Goal: Task Accomplishment & Management: Manage account settings

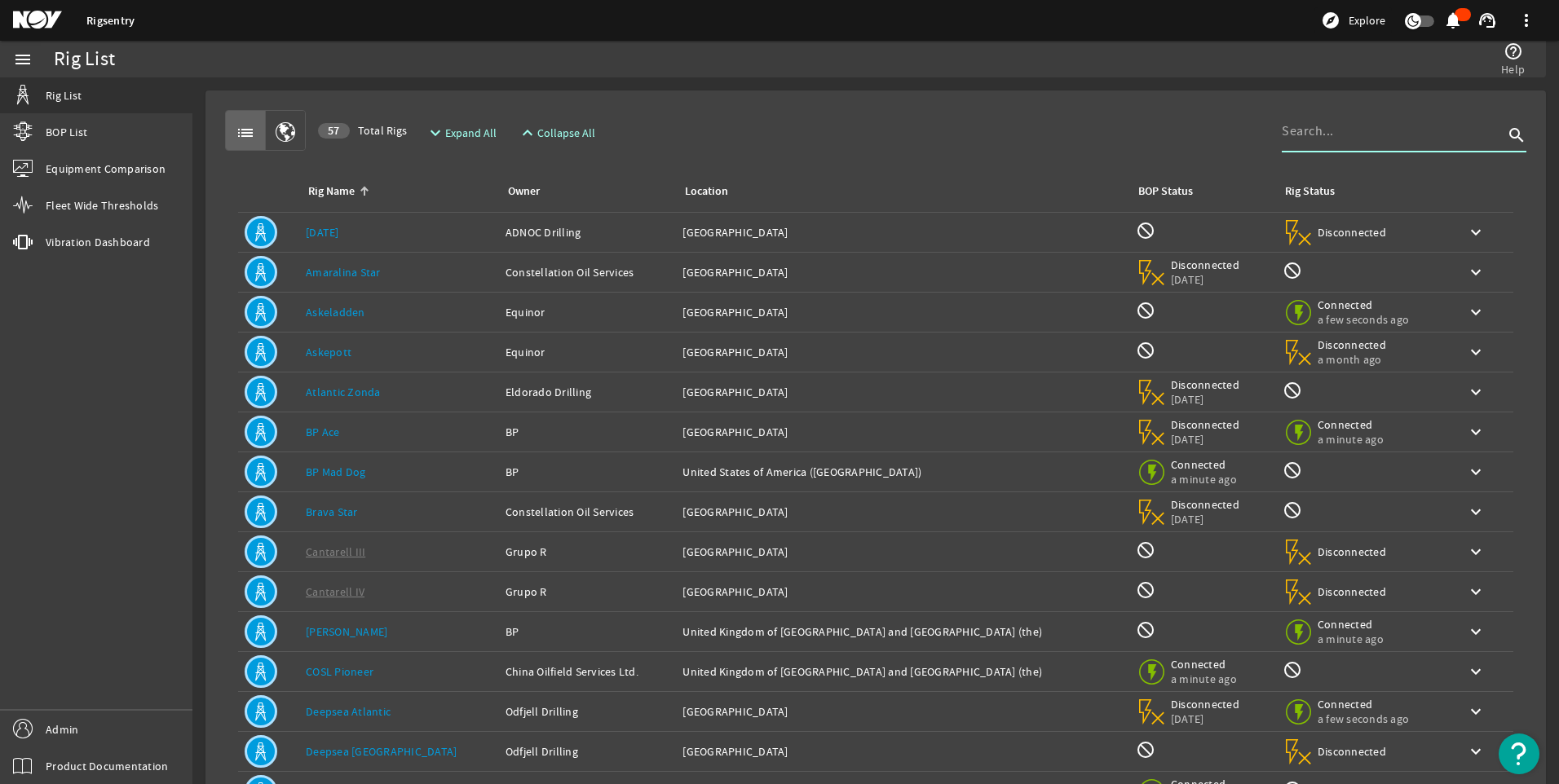
click at [1311, 123] on input at bounding box center [1393, 131] width 222 height 19
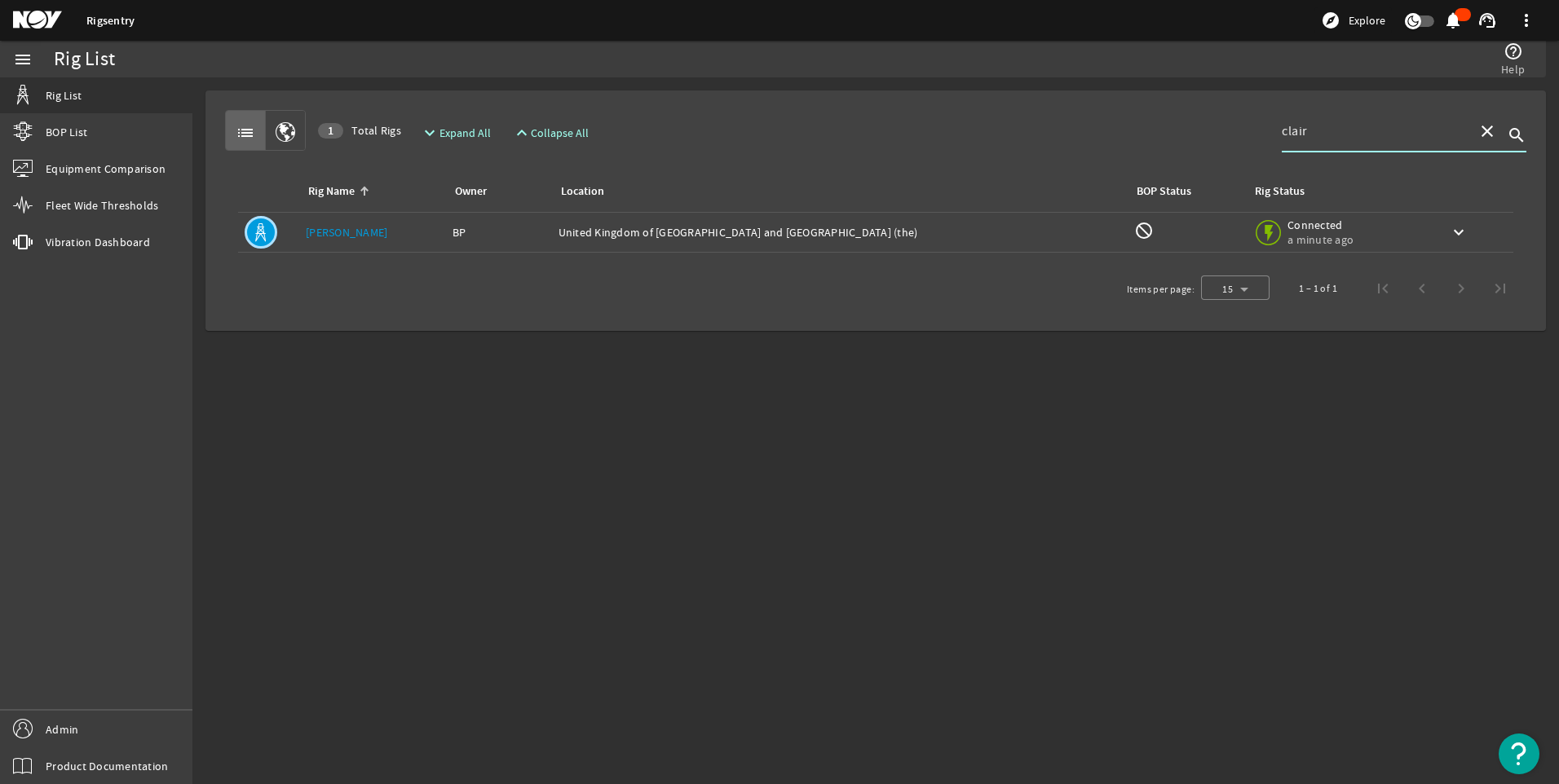
type input "clair"
click at [1256, 240] on mat-icon at bounding box center [1266, 230] width 19 height 19
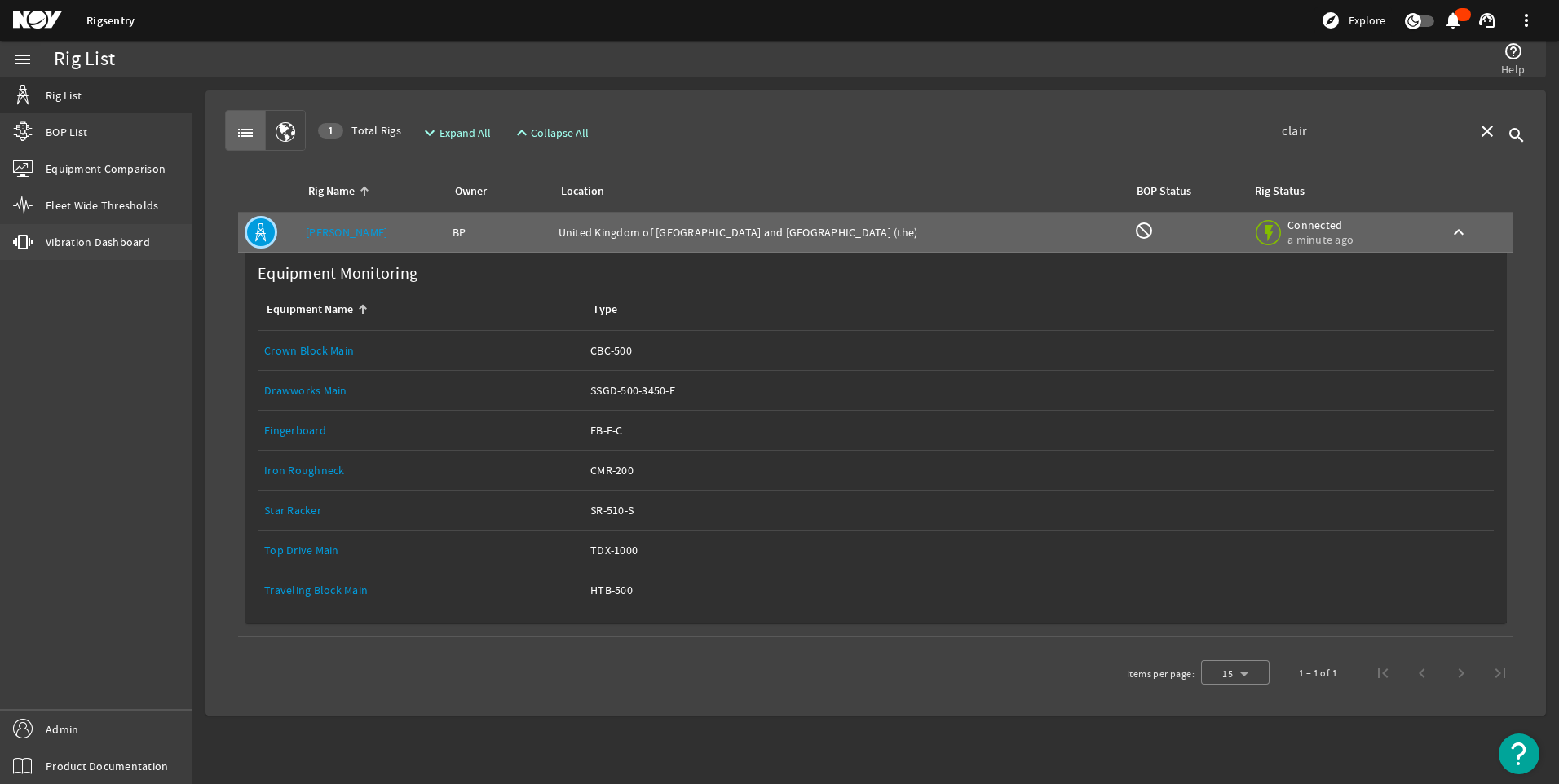
click at [96, 240] on span "Vibration Dashboard" at bounding box center [97, 243] width 105 height 17
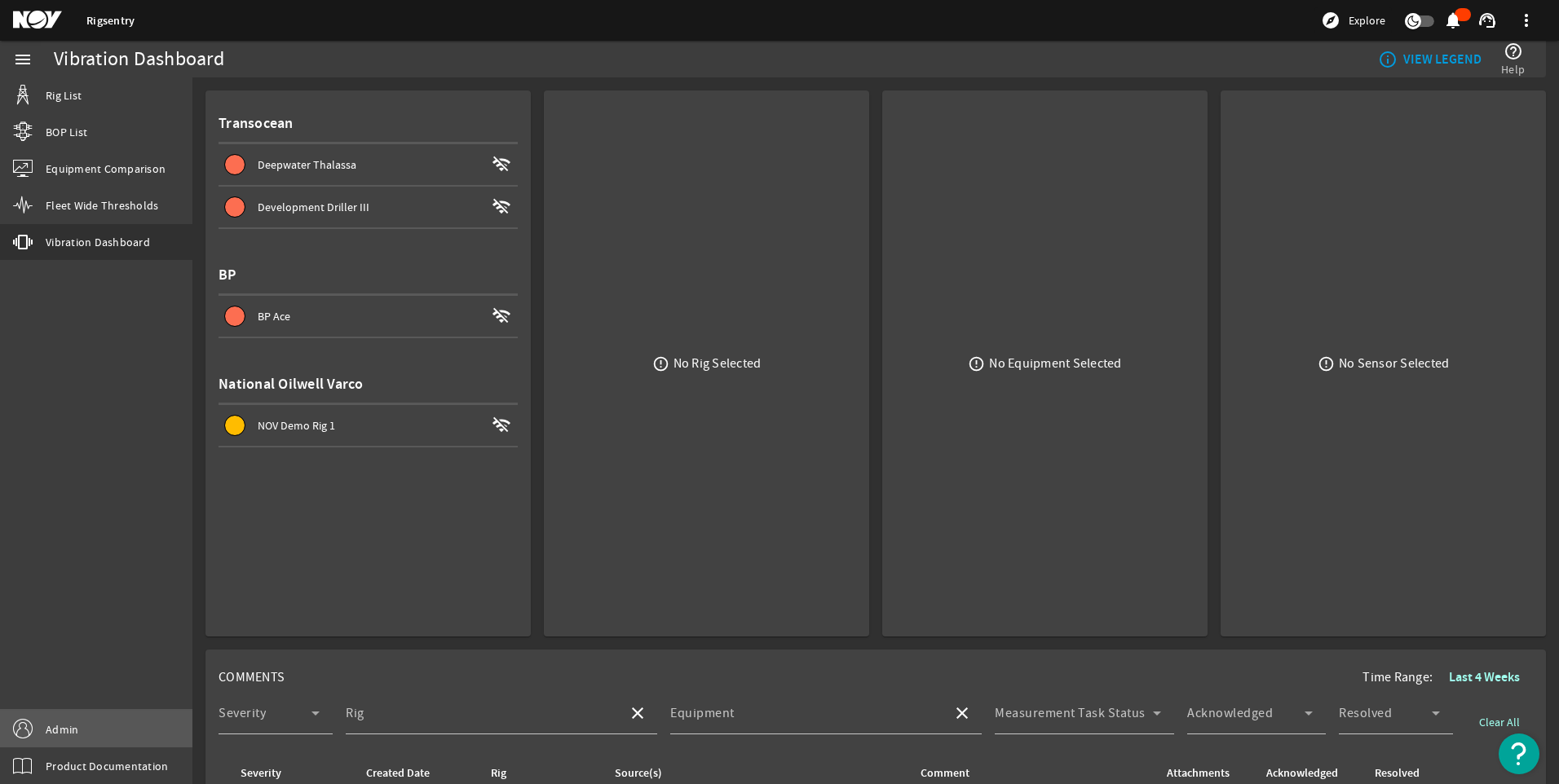
click at [69, 740] on link "Admin" at bounding box center [96, 729] width 193 height 37
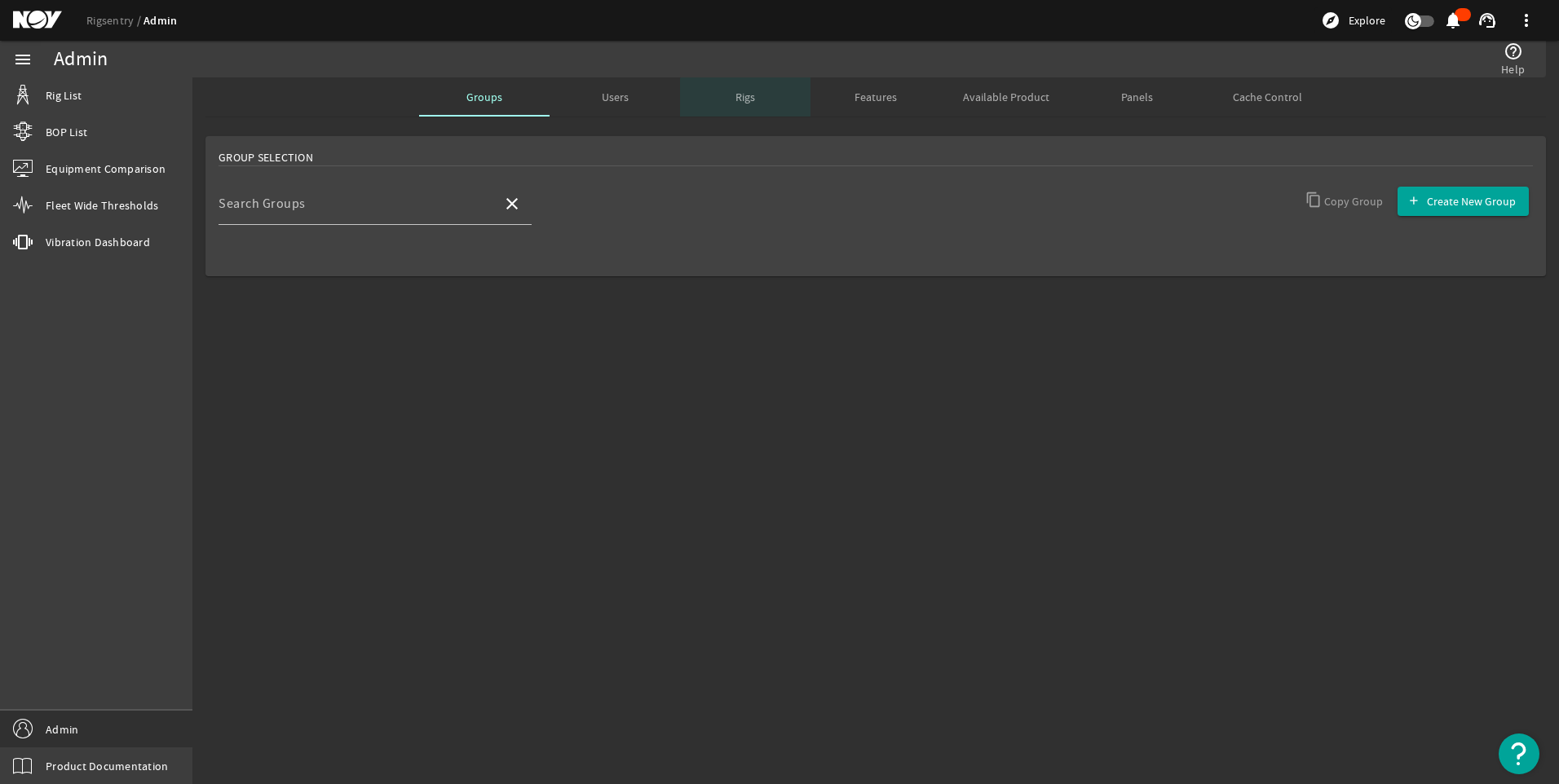
click at [755, 104] on span "Rigs" at bounding box center [745, 97] width 19 height 39
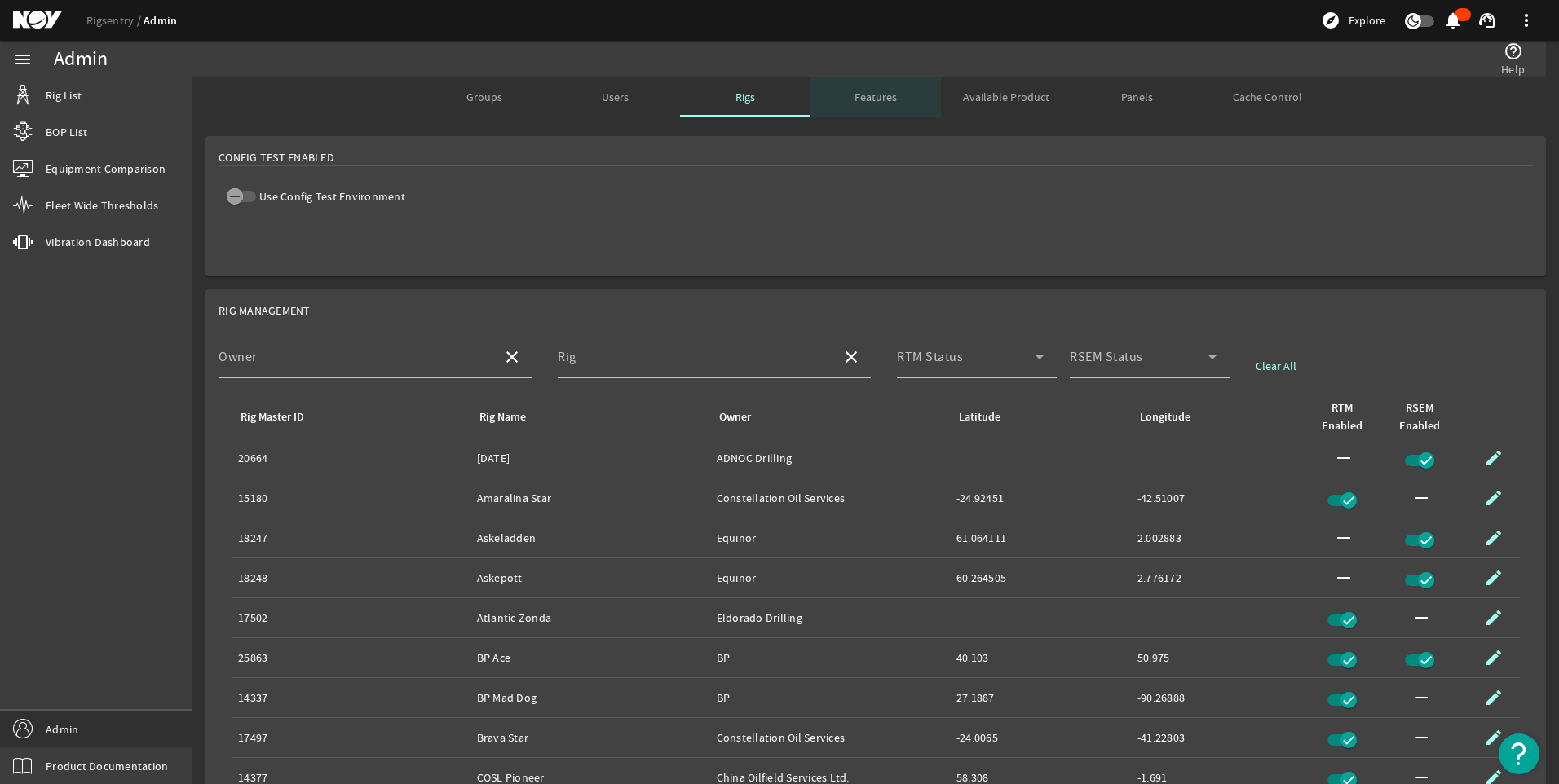
click at [921, 112] on div "Features" at bounding box center [876, 97] width 131 height 39
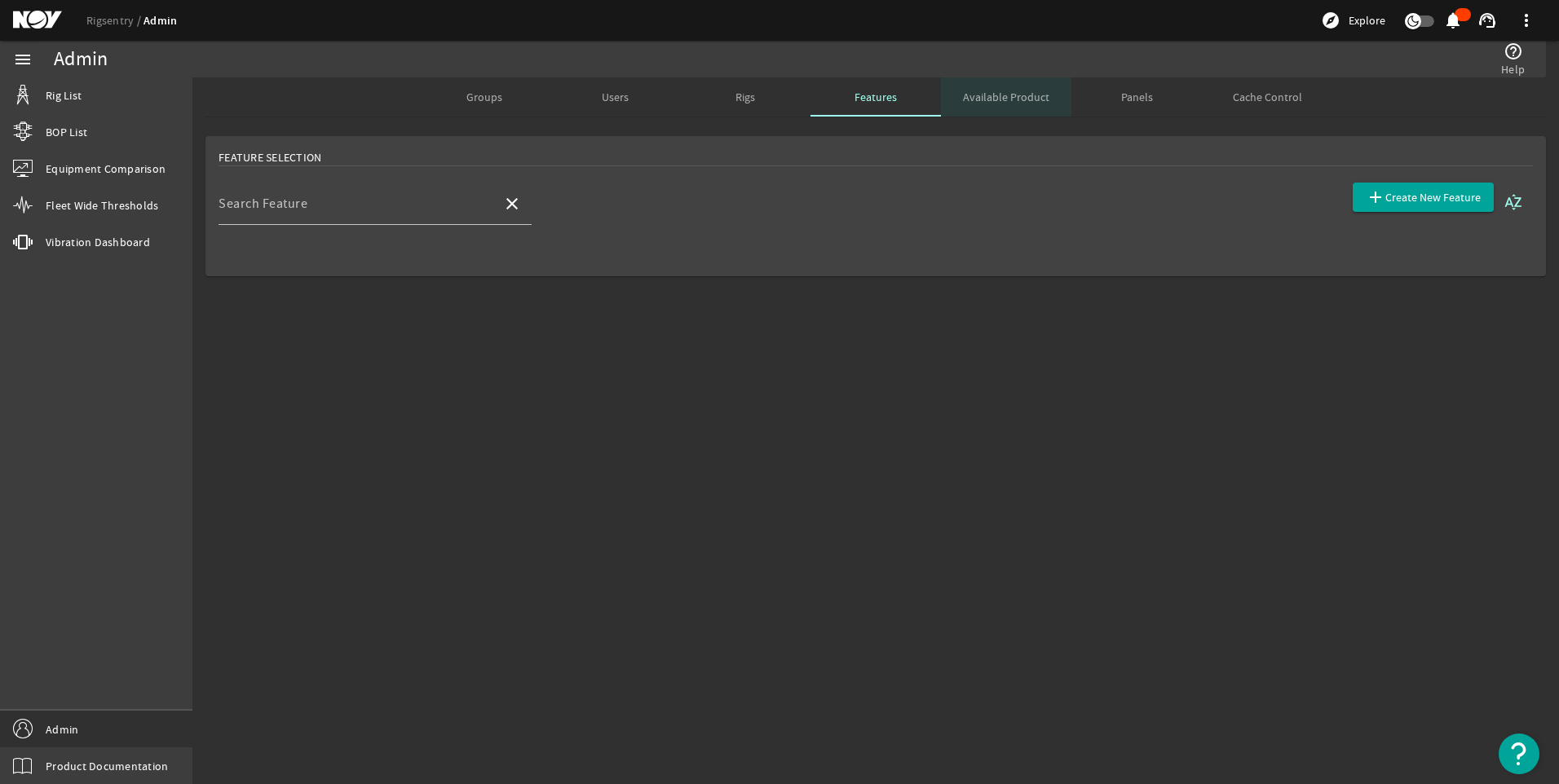
click at [1031, 99] on span "Available Product" at bounding box center [1005, 97] width 86 height 11
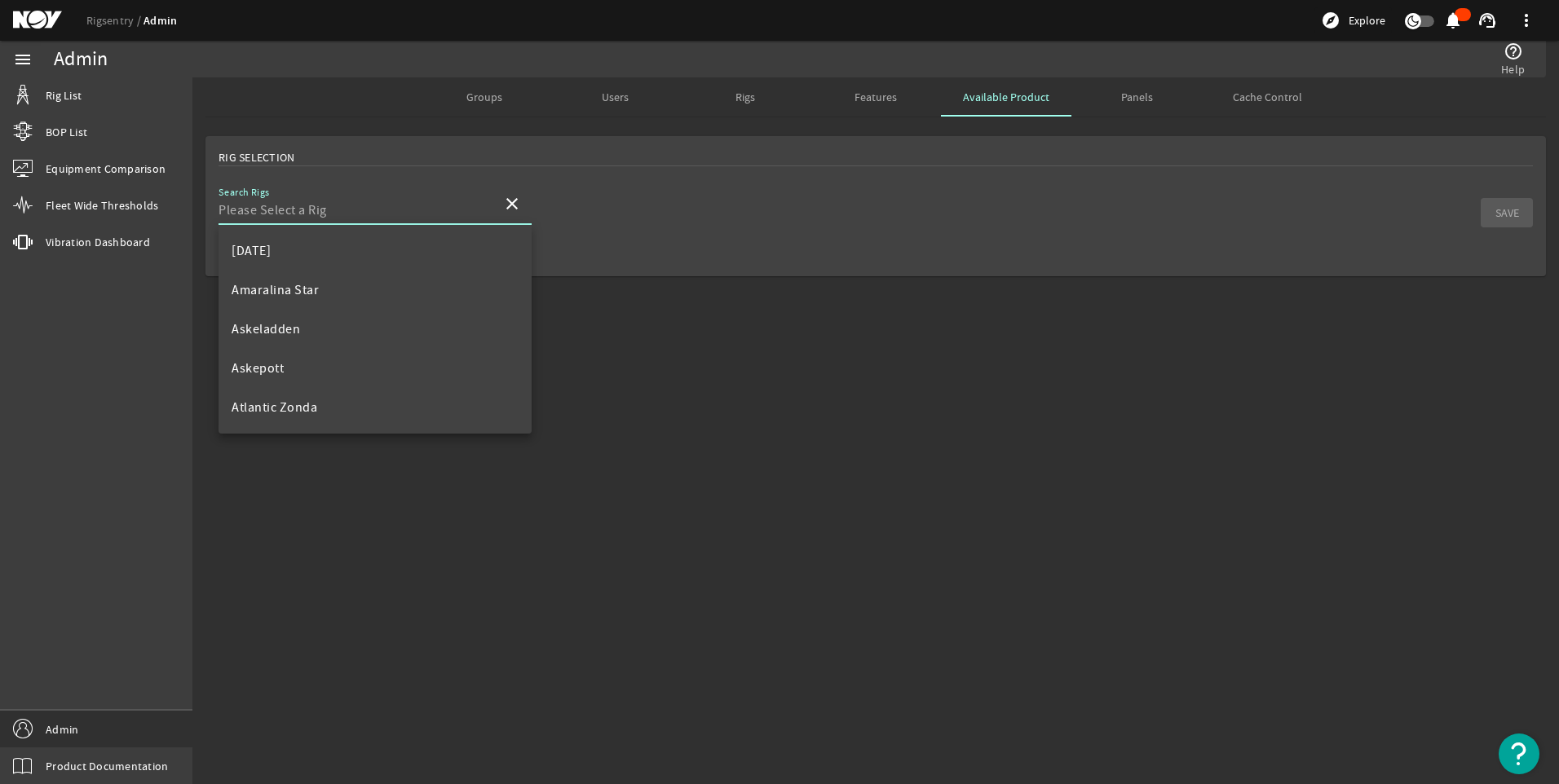
click at [404, 210] on input "Search Rigs" at bounding box center [354, 210] width 270 height 19
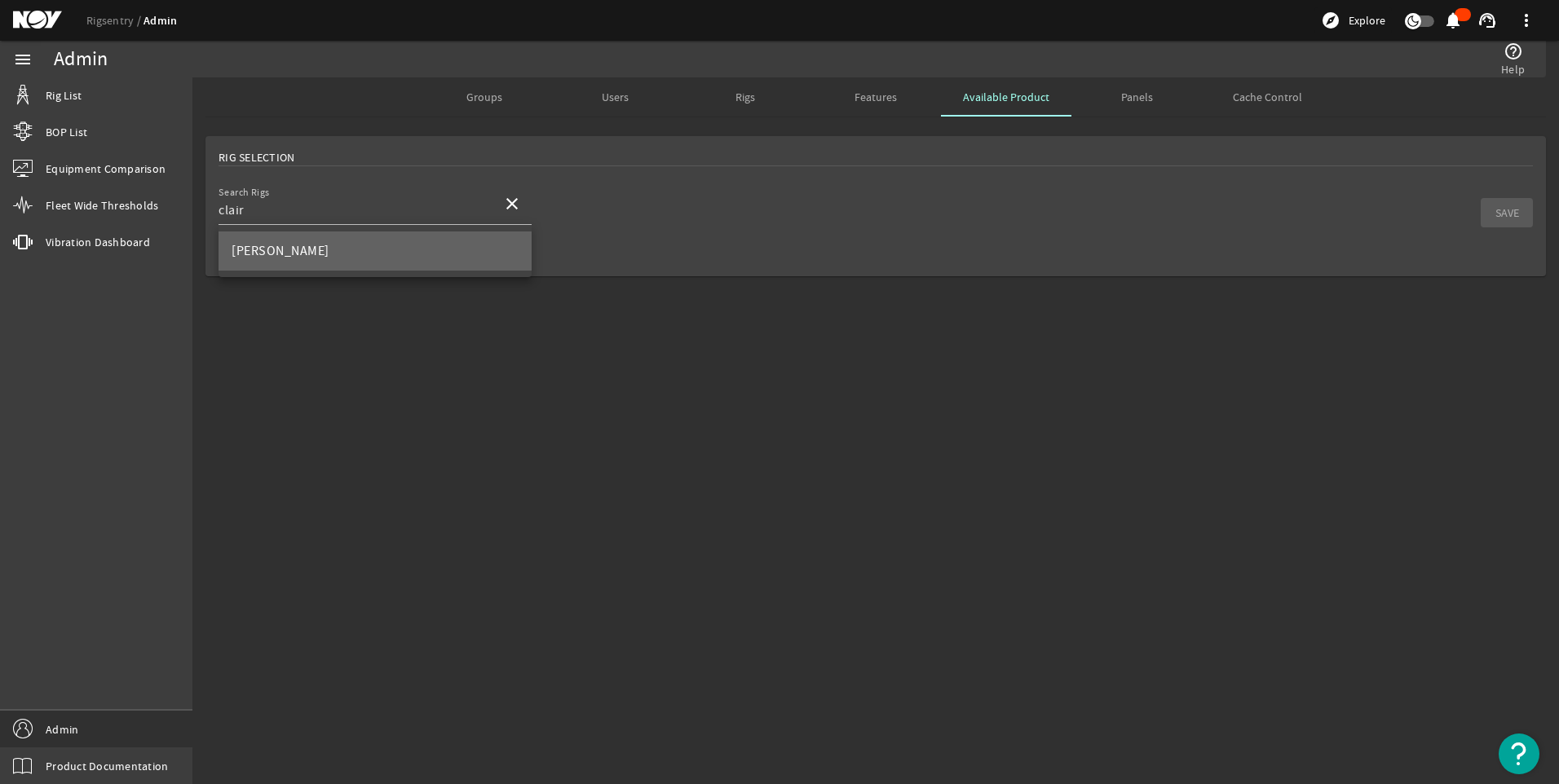
click at [355, 262] on mat-option "[PERSON_NAME]" at bounding box center [375, 251] width 313 height 39
type input "[PERSON_NAME]"
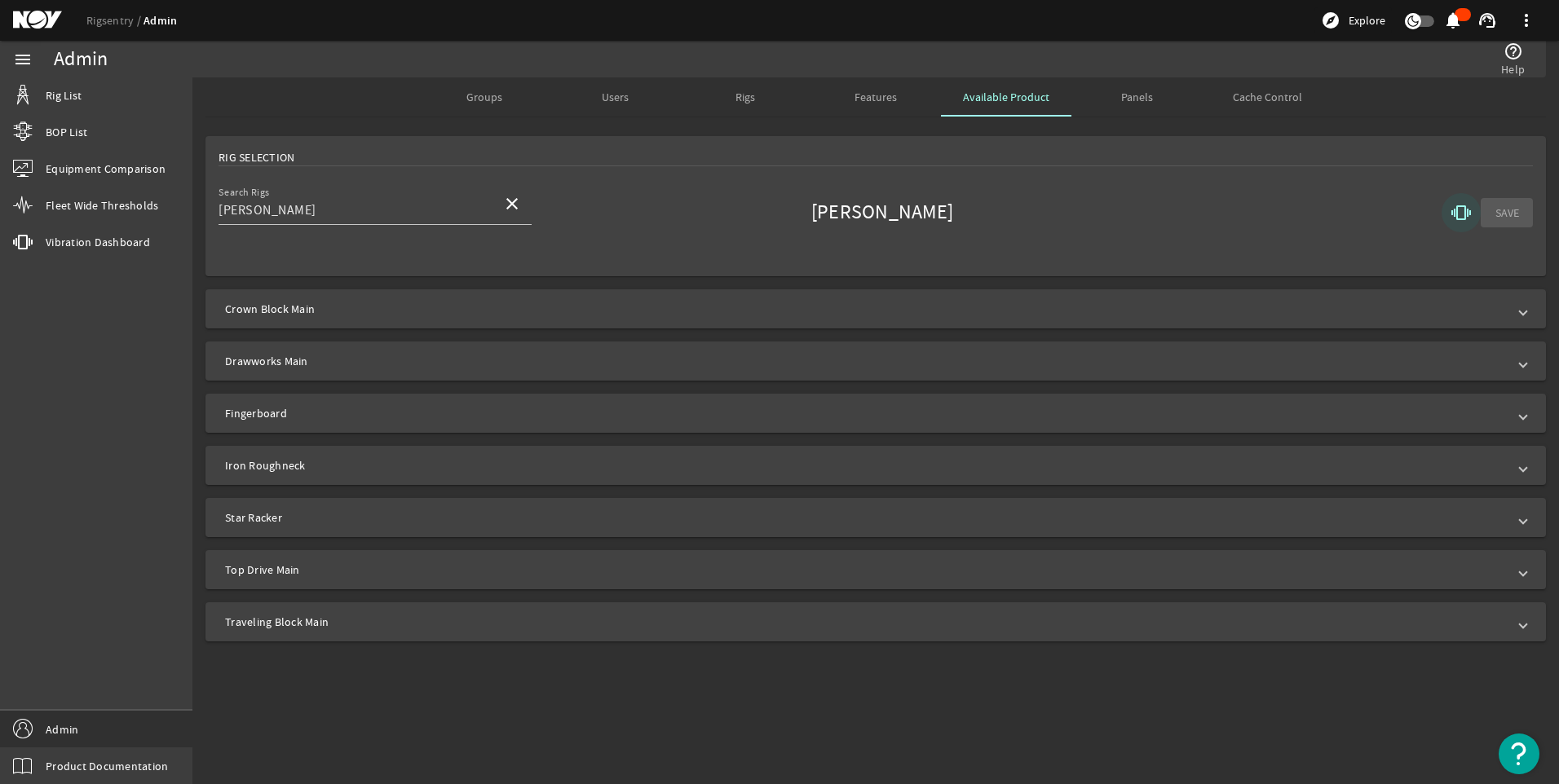
click at [1463, 216] on mat-icon "vibration" at bounding box center [1461, 212] width 19 height 19
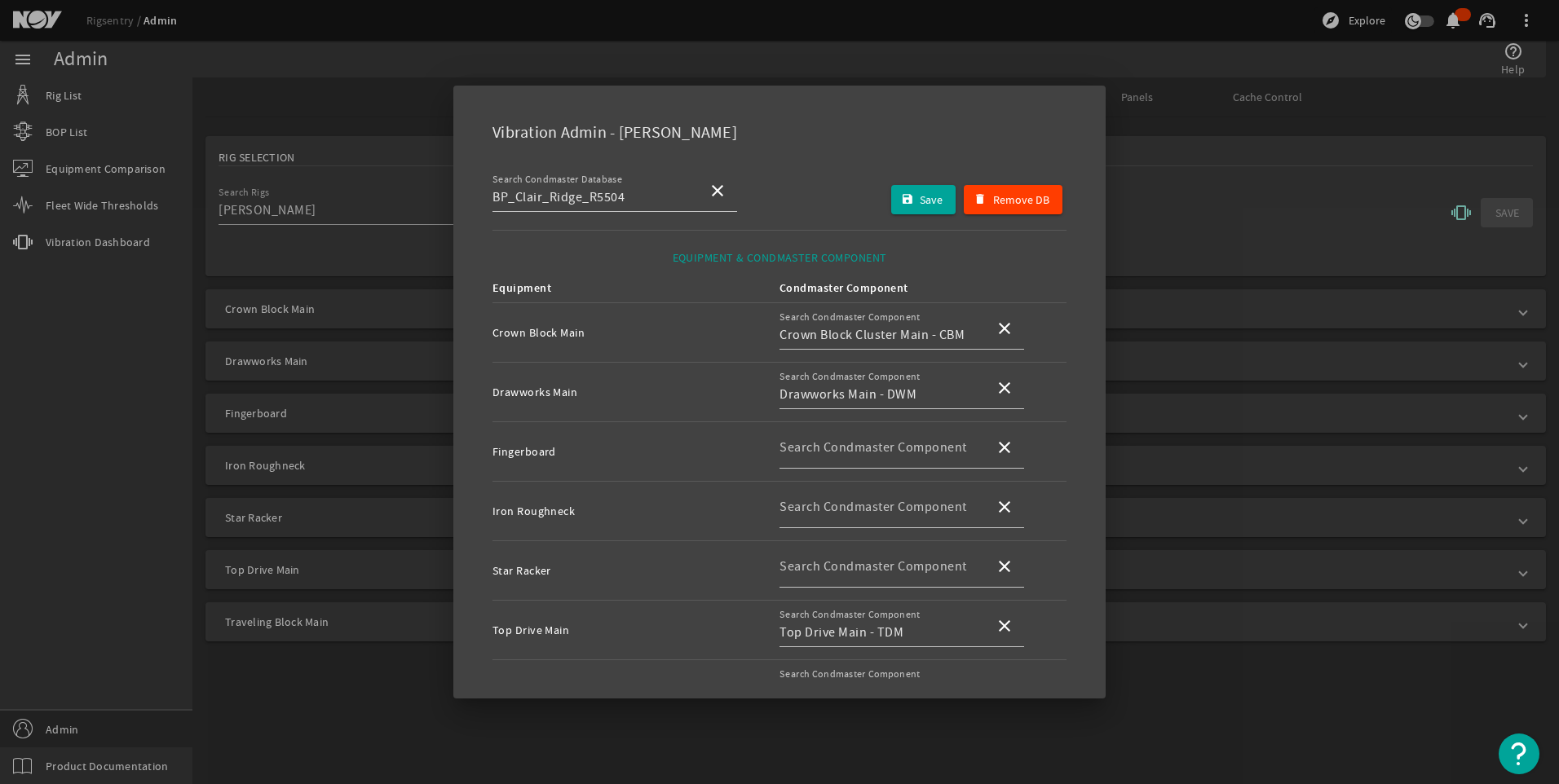
click at [1220, 181] on div at bounding box center [780, 392] width 1559 height 784
